Goal: Find specific page/section: Find specific page/section

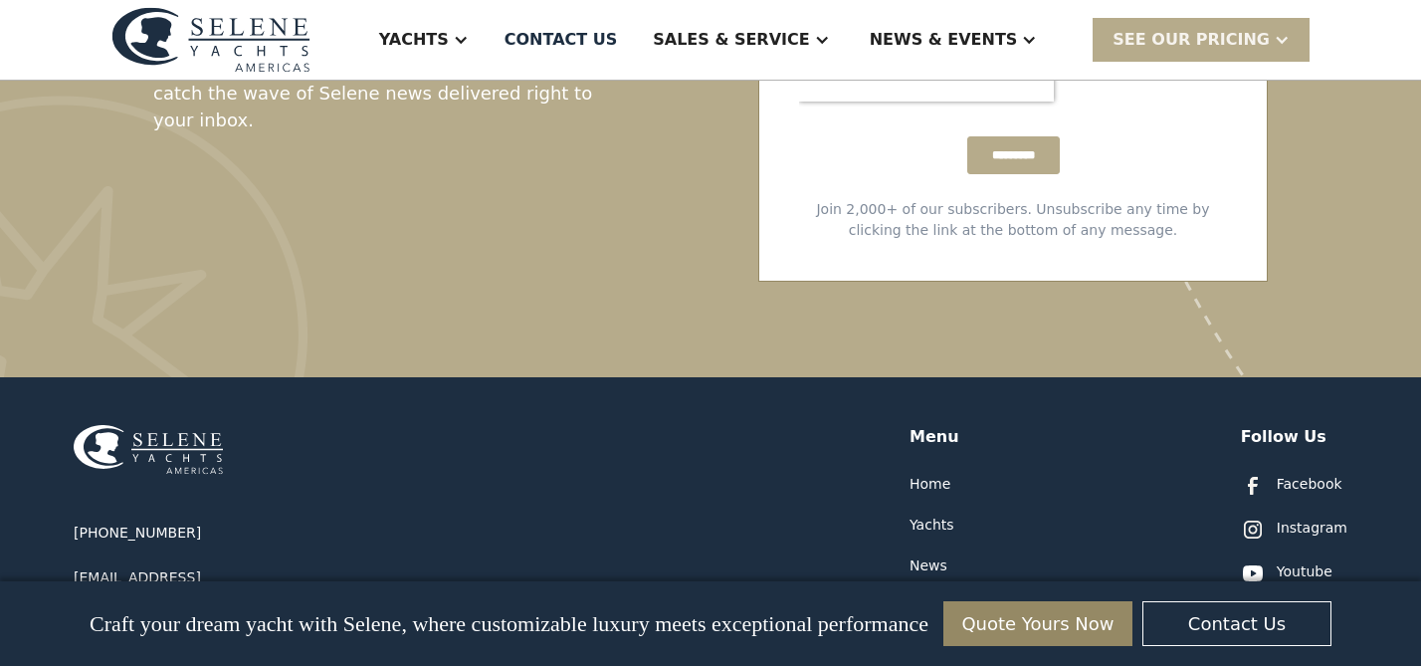
scroll to position [10434, 0]
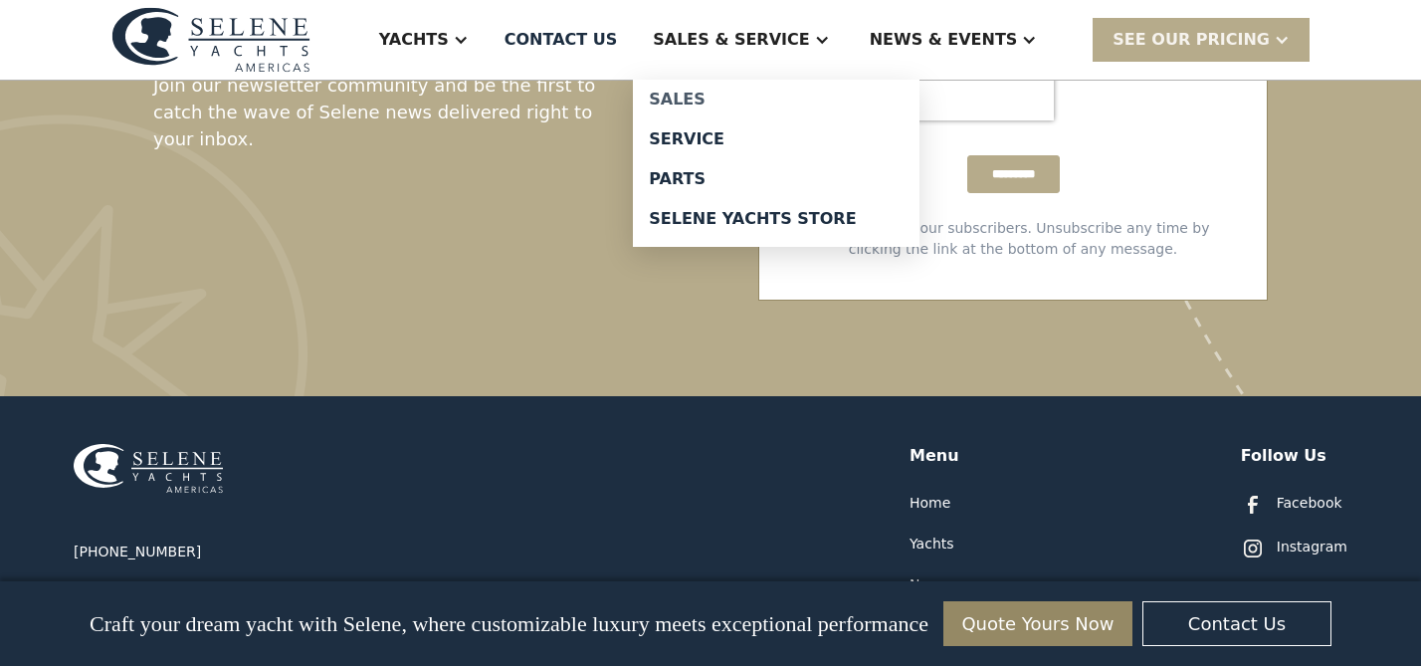
click at [742, 93] on div "Sales" at bounding box center [776, 100] width 255 height 16
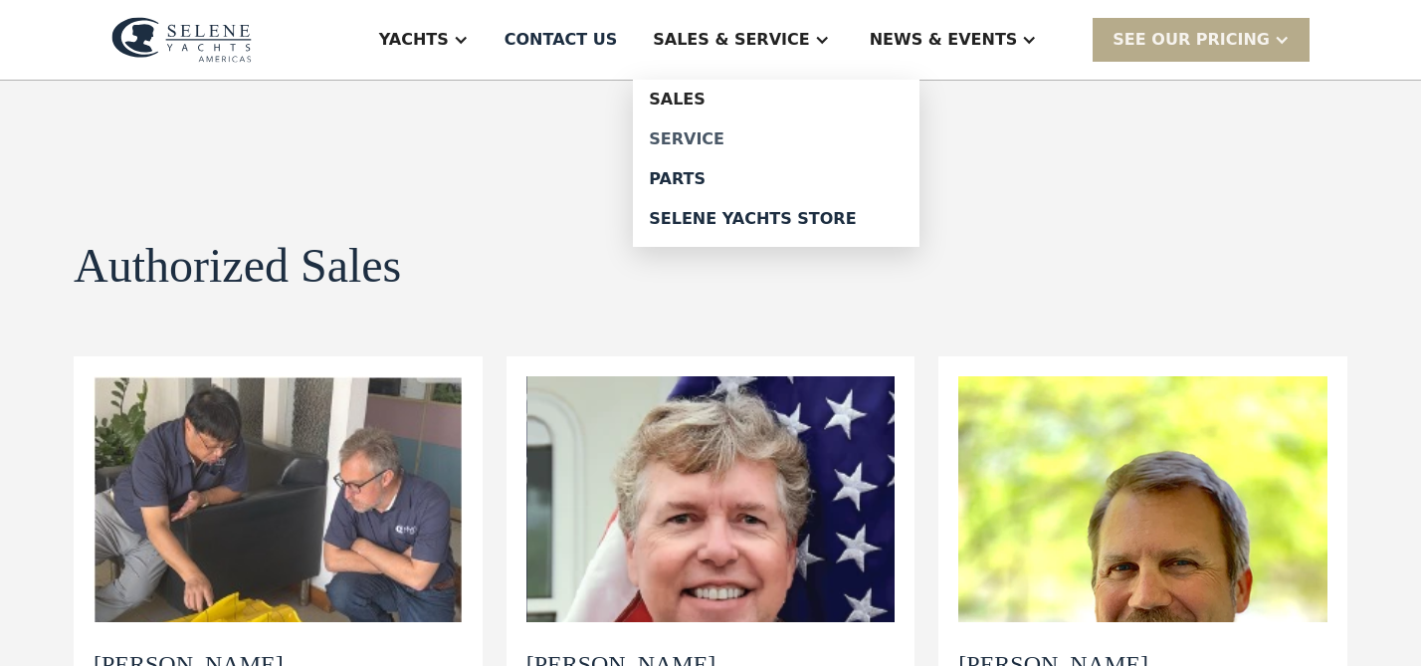
click at [744, 132] on div "Service" at bounding box center [776, 139] width 255 height 16
